Goal: Task Accomplishment & Management: Use online tool/utility

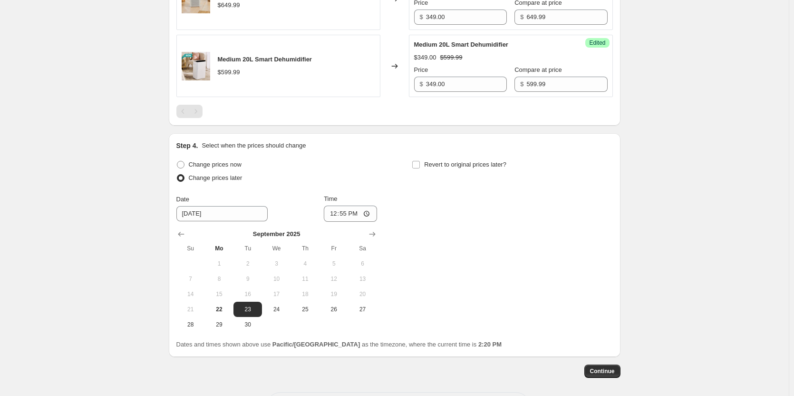
scroll to position [421, 0]
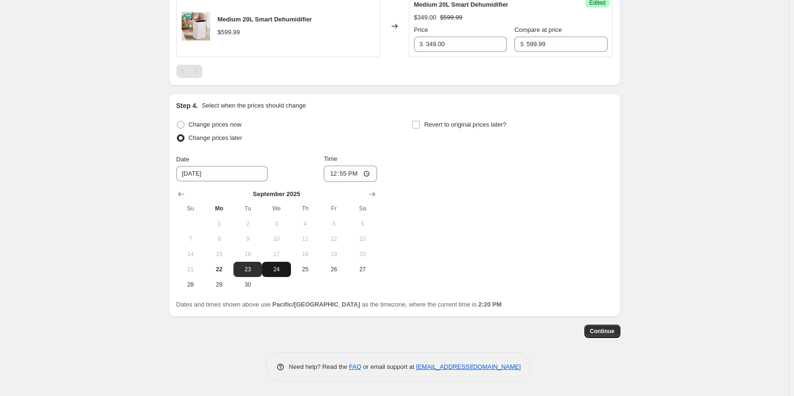
click at [273, 270] on span "24" at bounding box center [276, 269] width 21 height 8
type input "[DATE]"
click at [370, 171] on input "12:55" at bounding box center [350, 173] width 53 height 16
type input "00:05"
click at [441, 211] on div "Change prices now Change prices later Date [DATE] Time 00:[DATE] Mo Tu We Th Fr…" at bounding box center [394, 205] width 437 height 174
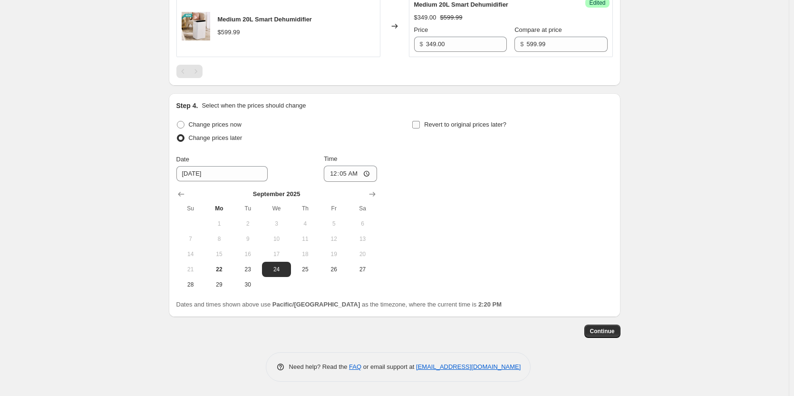
click at [420, 126] on input "Revert to original prices later?" at bounding box center [416, 125] width 8 height 8
checkbox input "true"
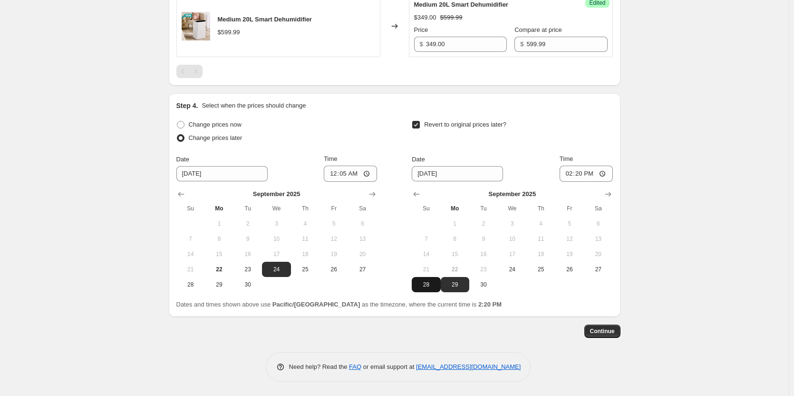
click at [437, 286] on span "28" at bounding box center [426, 285] width 21 height 8
type input "[DATE]"
click at [603, 172] on input "14:20" at bounding box center [586, 173] width 53 height 16
type input "23:59"
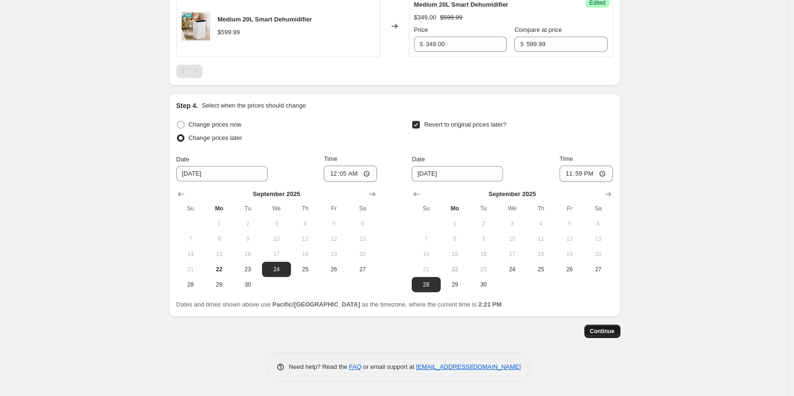
click at [614, 331] on span "Continue" at bounding box center [602, 331] width 25 height 8
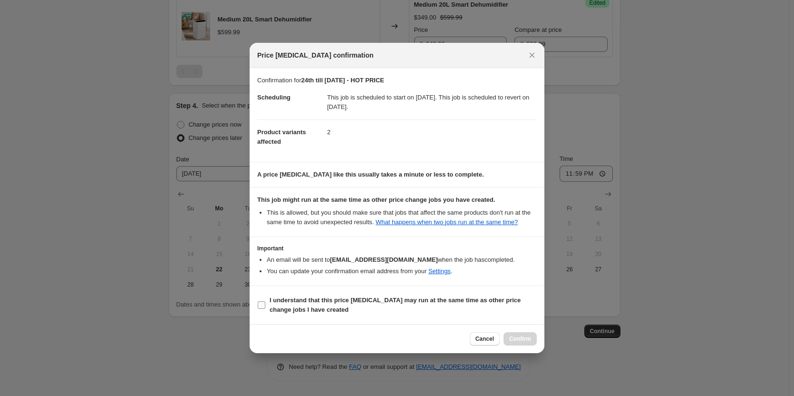
click at [259, 307] on input "I understand that this price [MEDICAL_DATA] may run at the same time as other p…" at bounding box center [262, 305] width 8 height 8
checkbox input "true"
click at [520, 336] on span "Confirm" at bounding box center [520, 339] width 22 height 8
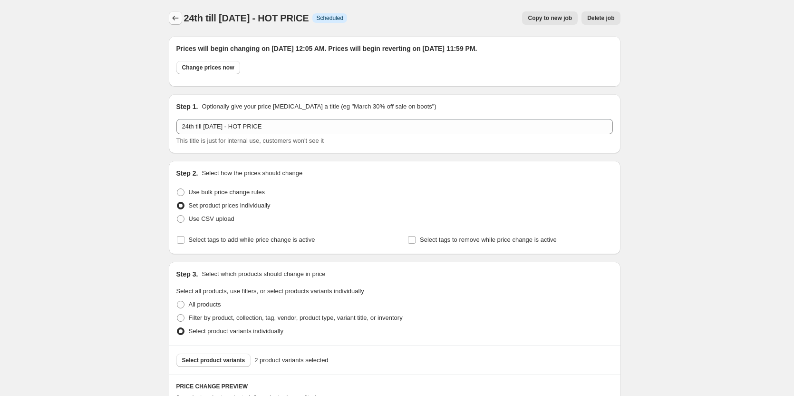
click at [178, 20] on icon "Price change jobs" at bounding box center [176, 18] width 10 height 10
